Goal: Find contact information: Find contact information

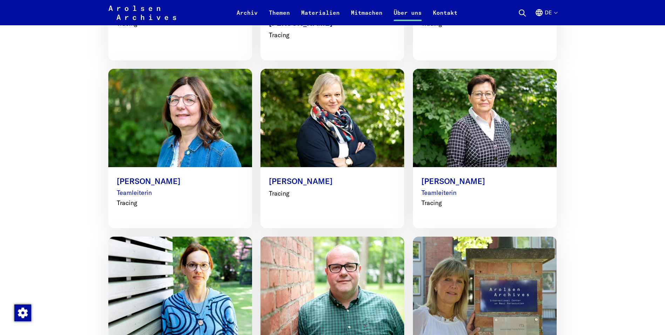
scroll to position [982, 0]
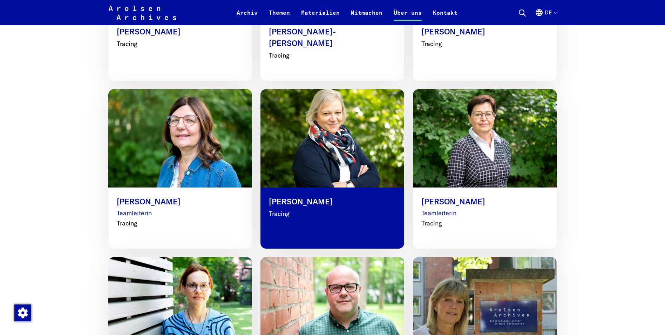
click at [358, 154] on img at bounding box center [333, 138] width 158 height 108
click at [283, 196] on p "[PERSON_NAME]" at bounding box center [332, 202] width 127 height 12
click at [275, 209] on p "Tracing" at bounding box center [332, 213] width 127 height 9
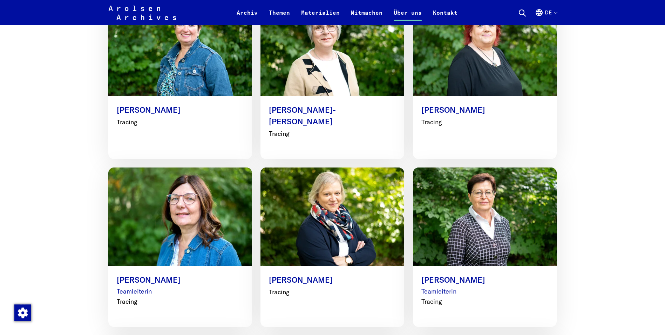
scroll to position [929, 0]
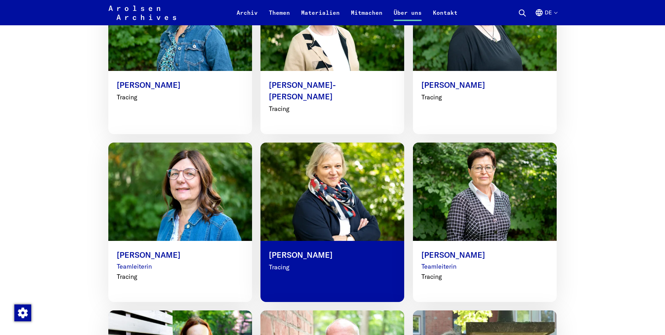
click at [353, 190] on img at bounding box center [333, 192] width 158 height 108
click at [352, 190] on img at bounding box center [333, 192] width 158 height 108
click at [300, 249] on p "[PERSON_NAME]" at bounding box center [332, 255] width 127 height 12
drag, startPoint x: 300, startPoint y: 242, endPoint x: 290, endPoint y: 241, distance: 10.6
click at [290, 249] on p "[PERSON_NAME]" at bounding box center [332, 255] width 127 height 12
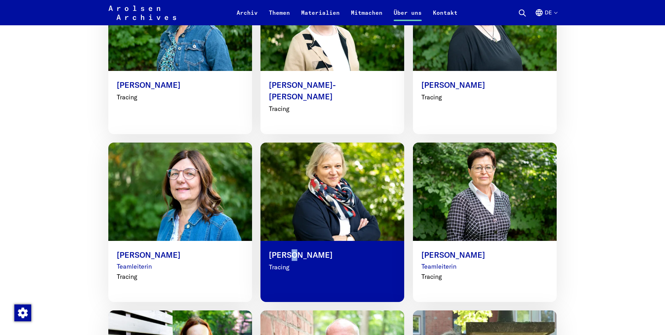
click at [288, 249] on p "[PERSON_NAME]" at bounding box center [332, 255] width 127 height 12
click at [353, 249] on p "[PERSON_NAME]" at bounding box center [332, 255] width 127 height 12
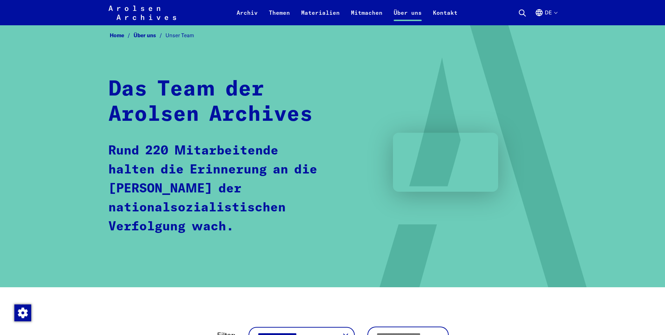
scroll to position [17, 0]
